Goal: Task Accomplishment & Management: Manage account settings

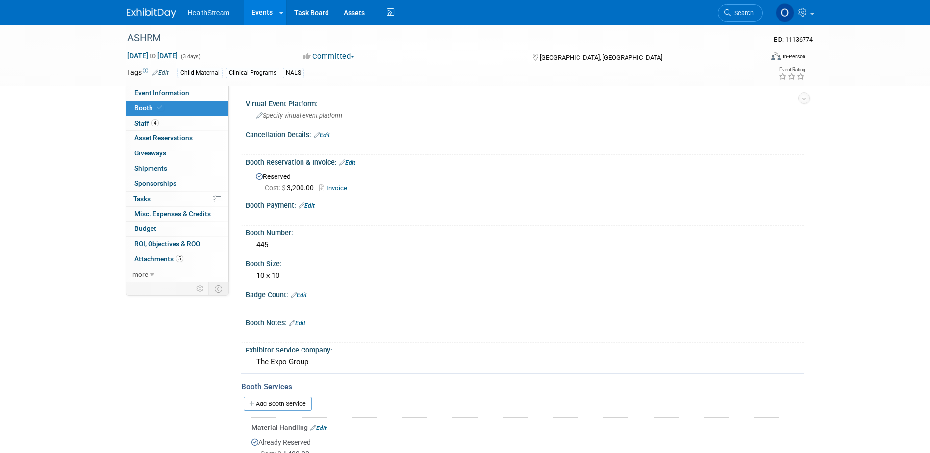
click at [259, 12] on link "Events" at bounding box center [262, 12] width 36 height 25
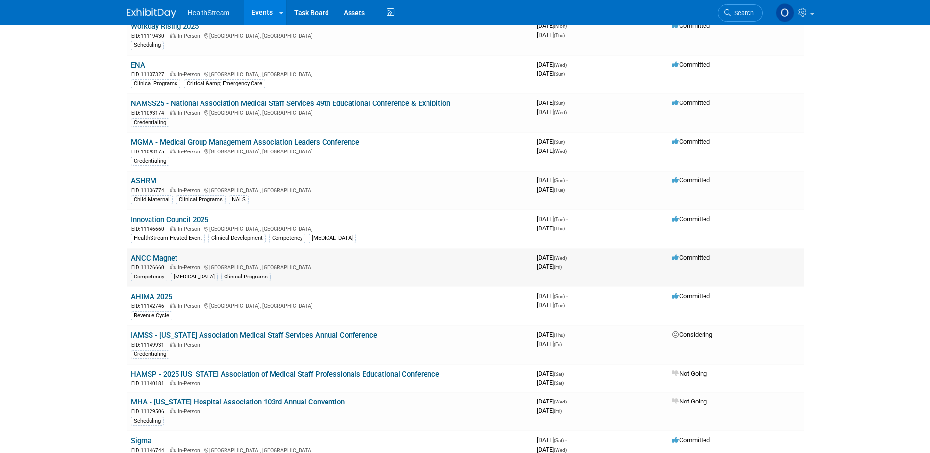
scroll to position [98, 0]
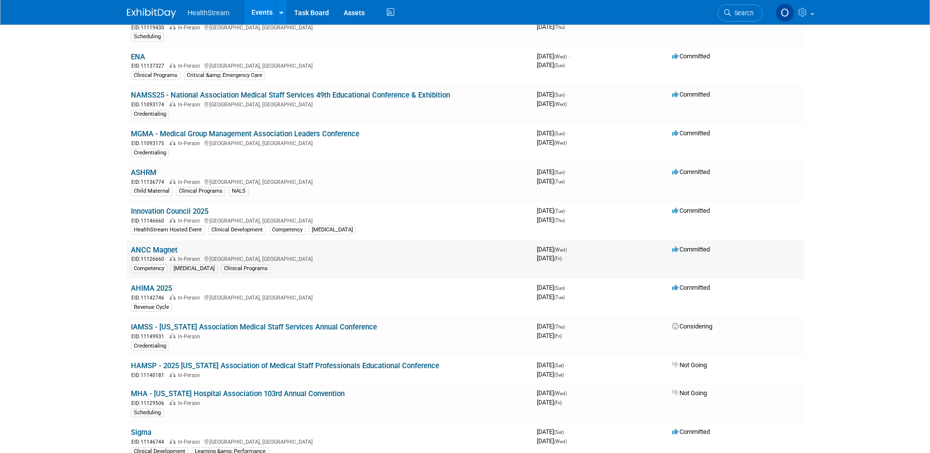
click at [161, 253] on link "ANCC Magnet" at bounding box center [154, 250] width 47 height 9
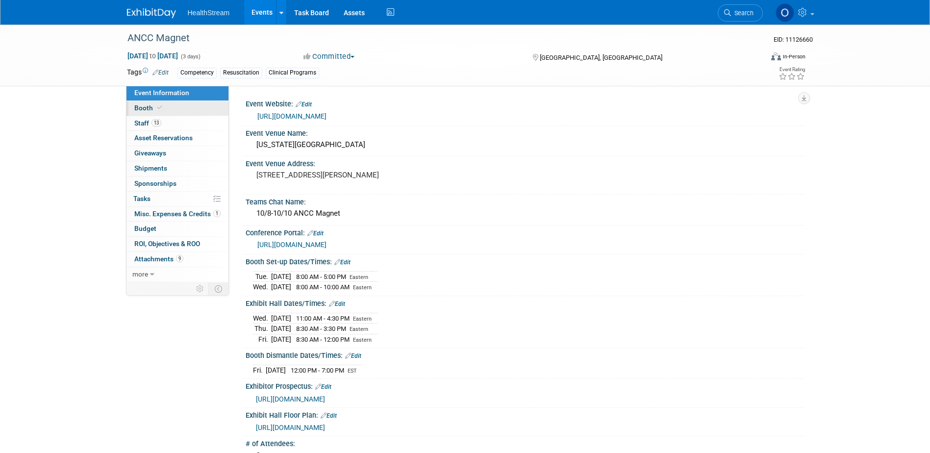
click at [151, 111] on span "Booth" at bounding box center [149, 108] width 30 height 8
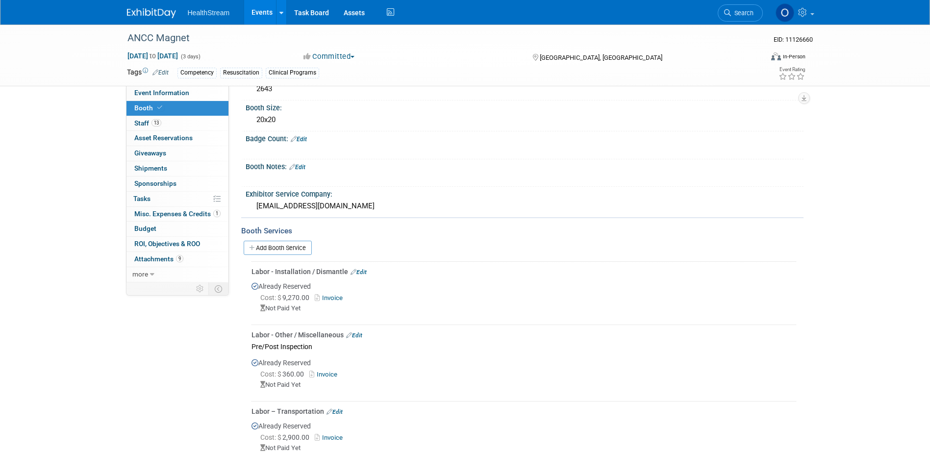
scroll to position [392, 0]
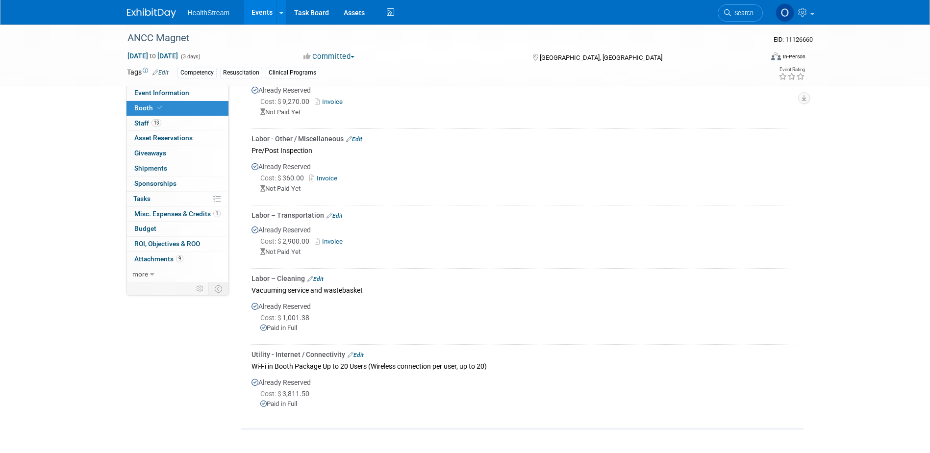
click at [357, 351] on link "Edit" at bounding box center [355, 354] width 16 height 7
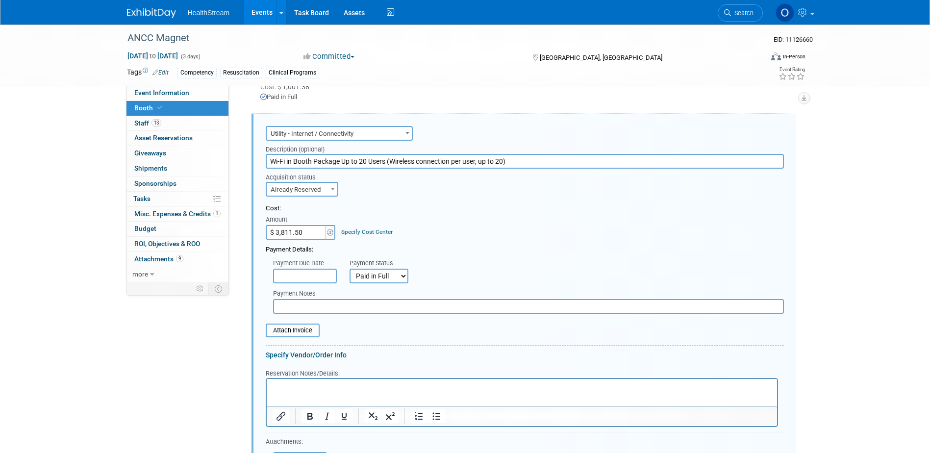
scroll to position [0, 0]
click at [312, 230] on input "$ 3,811.50" at bounding box center [296, 232] width 61 height 15
type input "$ 3,944.00"
click at [446, 211] on div "Cost: Amount $ 3,944.00 Specify Cost Center Cost Center -- Not Specified --" at bounding box center [525, 222] width 518 height 36
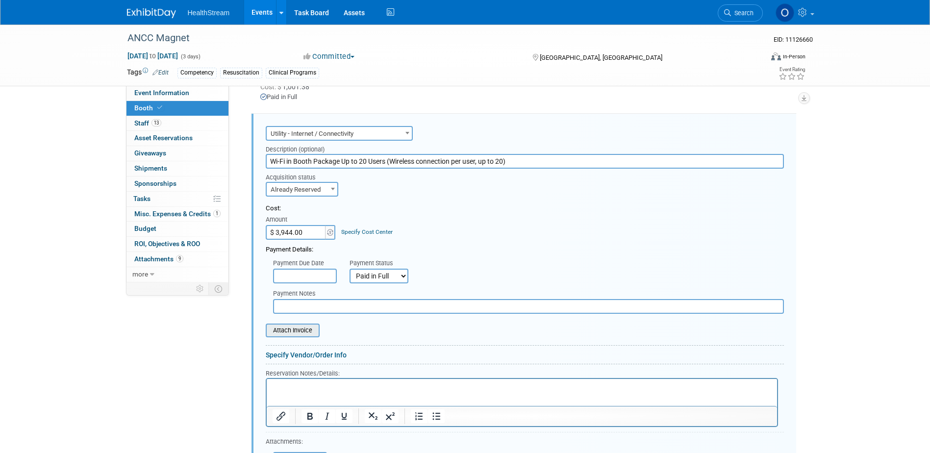
click at [296, 324] on input "file" at bounding box center [260, 330] width 117 height 12
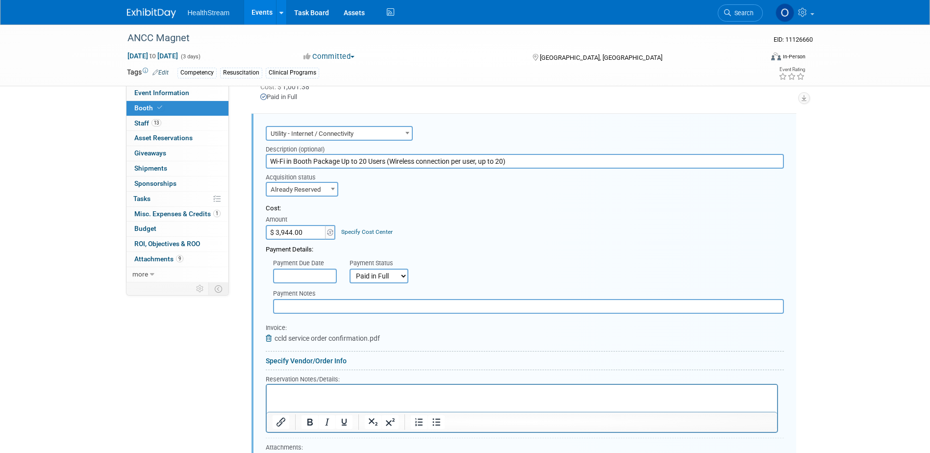
scroll to position [806, 0]
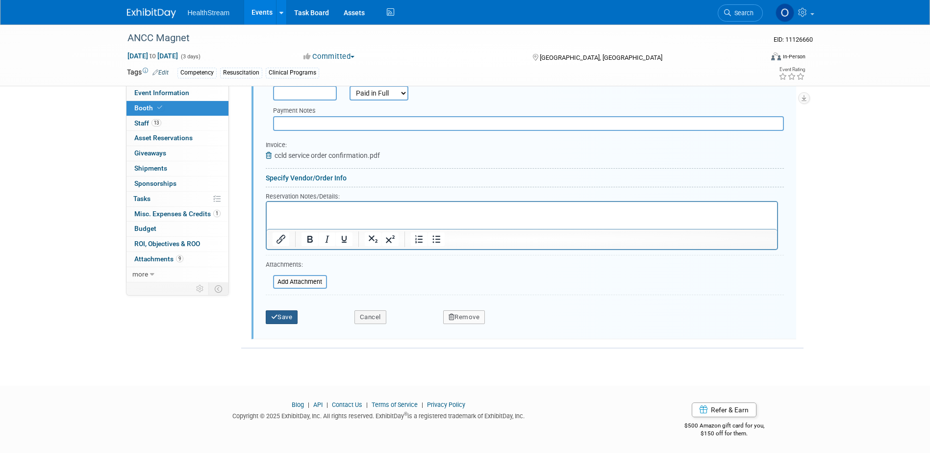
click at [294, 313] on button "Save" at bounding box center [282, 317] width 32 height 14
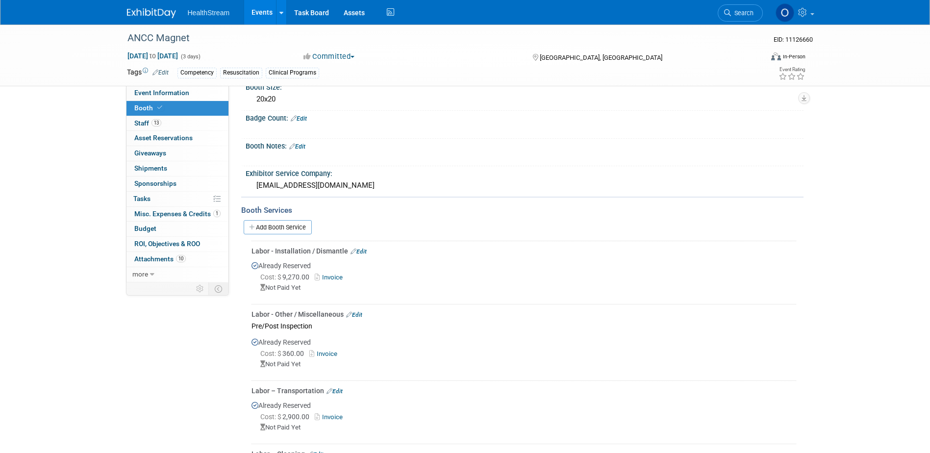
scroll to position [80, 0]
